Goal: Task Accomplishment & Management: Manage account settings

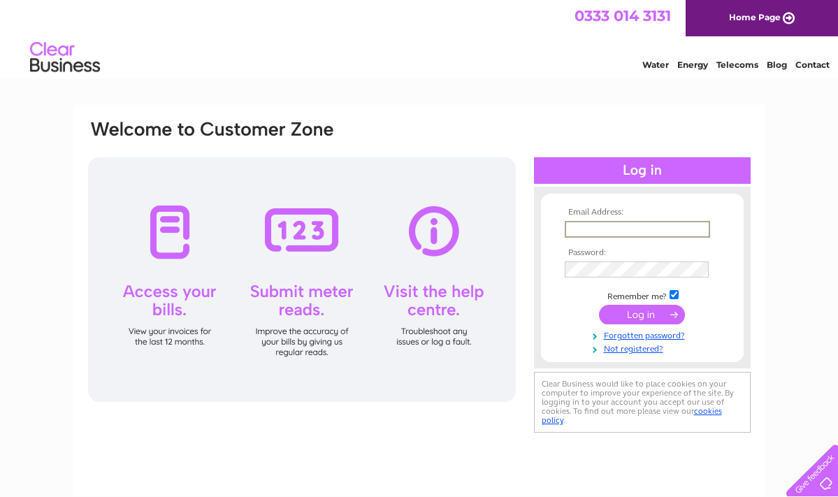
type input "[PERSON_NAME][EMAIL_ADDRESS][DOMAIN_NAME]"
click at [642, 313] on input "submit" at bounding box center [642, 313] width 86 height 20
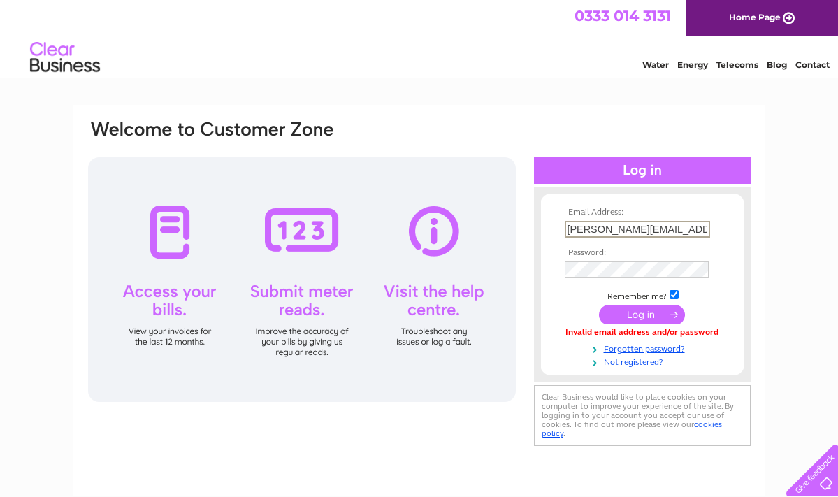
click at [772, 336] on div "Email Address: dave@bluejayframes.com Password: Forgotten password?" at bounding box center [419, 420] width 838 height 631
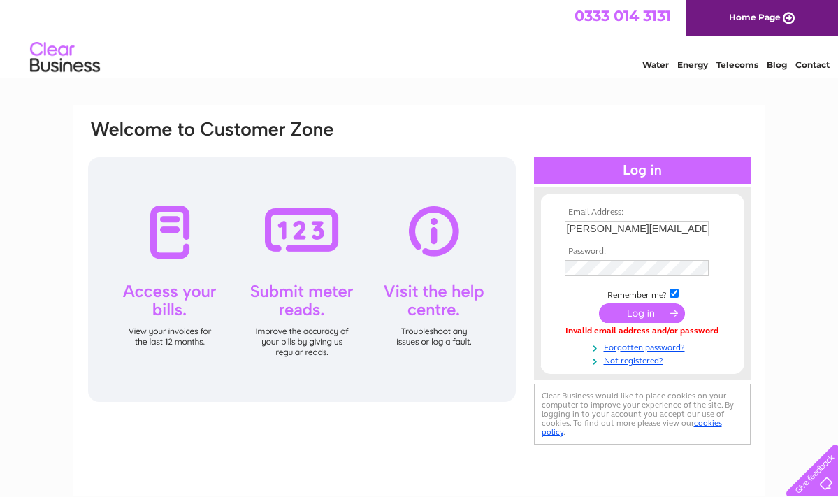
click at [645, 312] on input "submit" at bounding box center [642, 313] width 86 height 20
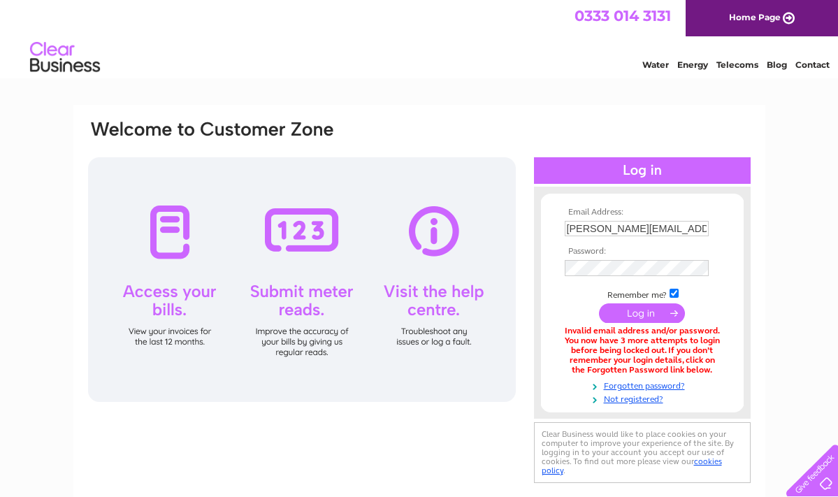
click at [484, 415] on div "Email Address: [PERSON_NAME][EMAIL_ADDRESS][DOMAIN_NAME] Password:" at bounding box center [420, 303] width 666 height 368
drag, startPoint x: 588, startPoint y: 229, endPoint x: 558, endPoint y: 228, distance: 30.1
click at [558, 228] on form "Email Address: [PERSON_NAME][EMAIL_ADDRESS][DOMAIN_NAME] Password:" at bounding box center [642, 307] width 203 height 199
click at [734, 299] on form "Email Address: [PERSON_NAME][EMAIL_ADDRESS][DOMAIN_NAME] Password:" at bounding box center [642, 306] width 203 height 197
click at [642, 308] on input "submit" at bounding box center [642, 313] width 86 height 20
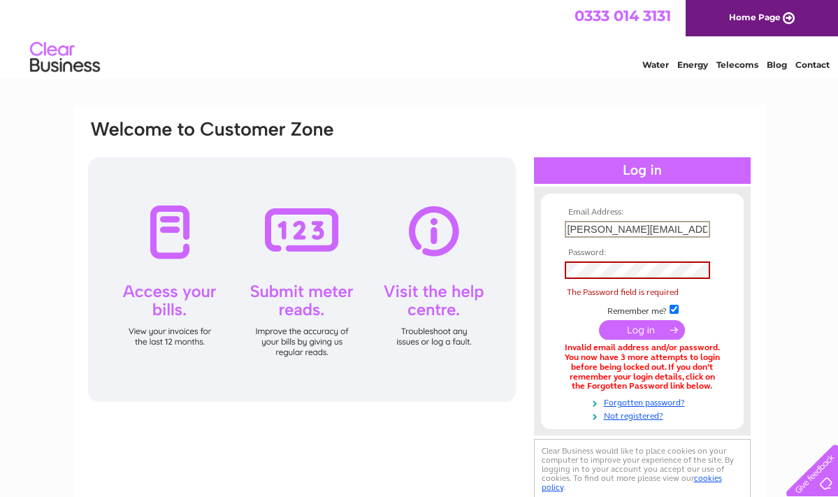
drag, startPoint x: 594, startPoint y: 228, endPoint x: 547, endPoint y: 227, distance: 47.6
click at [550, 227] on form "Email Address: [PERSON_NAME][EMAIL_ADDRESS][DOMAIN_NAME] Password: The Password…" at bounding box center [642, 315] width 203 height 214
drag, startPoint x: 584, startPoint y: 227, endPoint x: 541, endPoint y: 228, distance: 43.4
click at [541, 228] on form "Email Address: [EMAIL_ADDRESS][DOMAIN_NAME] Password: The Password field is req…" at bounding box center [642, 315] width 203 height 214
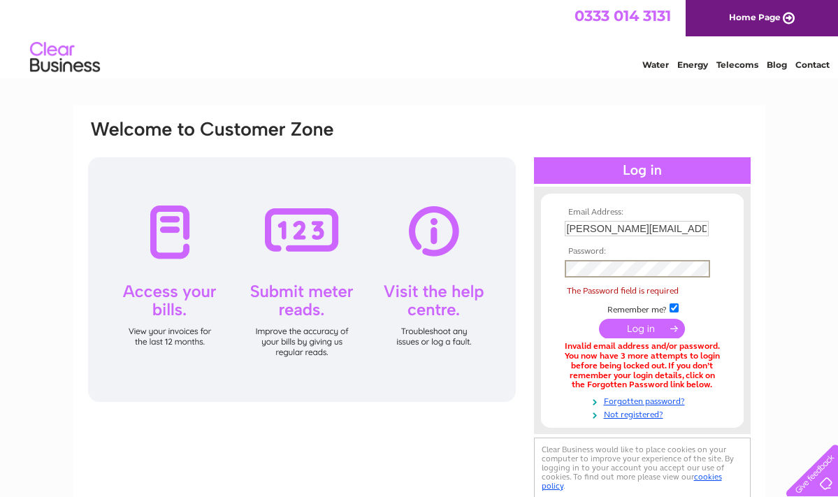
click at [626, 328] on input "submit" at bounding box center [642, 329] width 86 height 20
click at [625, 328] on input "submit" at bounding box center [642, 329] width 86 height 20
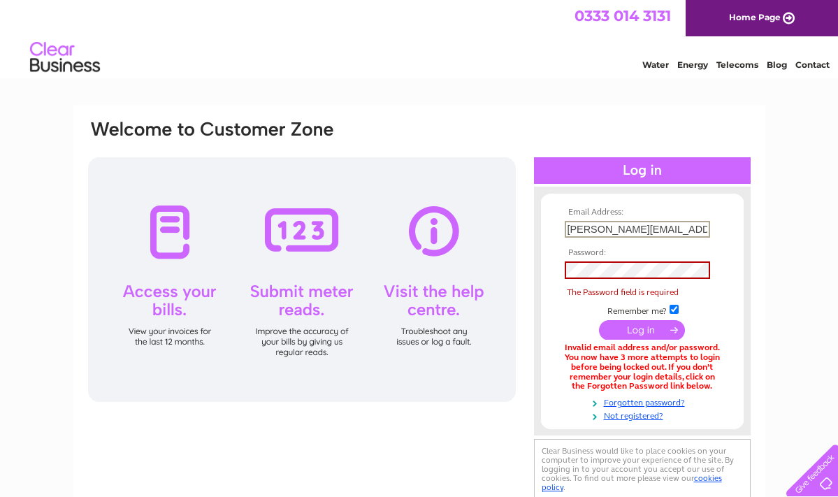
drag, startPoint x: 594, startPoint y: 229, endPoint x: 514, endPoint y: 231, distance: 80.4
click at [517, 231] on div "Email Address: [PERSON_NAME][EMAIL_ADDRESS][DOMAIN_NAME] Password: The Password…" at bounding box center [420, 311] width 666 height 385
type input "[PERSON_NAME][EMAIL_ADDRESS][DOMAIN_NAME]"
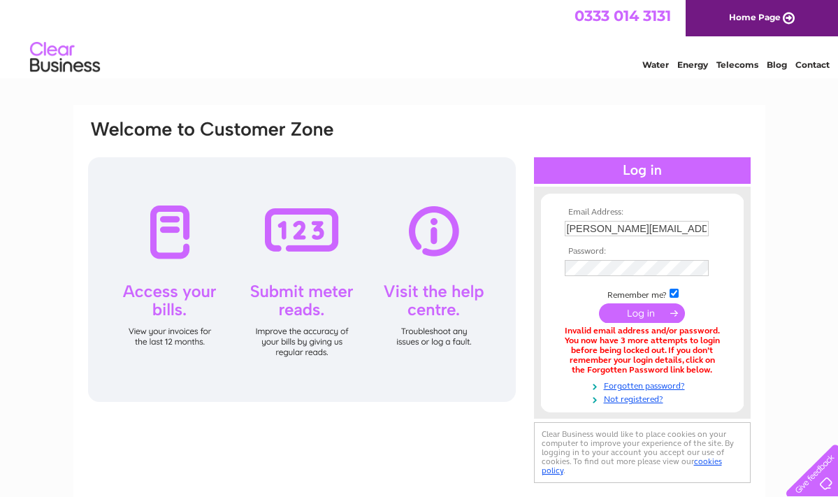
click at [648, 310] on input "submit" at bounding box center [642, 313] width 86 height 20
